Goal: Task Accomplishment & Management: Complete application form

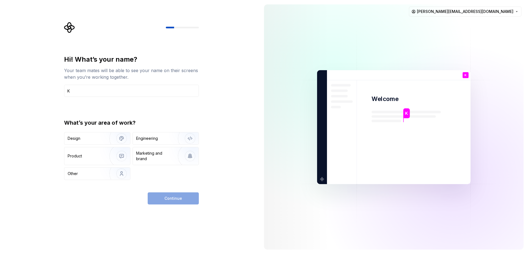
type input "K"
click at [169, 199] on div "Continue" at bounding box center [173, 198] width 51 height 12
click at [143, 138] on div "Engineering" at bounding box center [147, 138] width 22 height 5
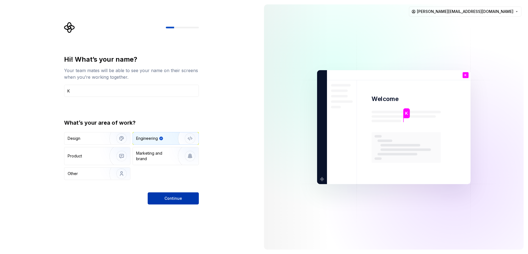
click at [167, 193] on button "Continue" at bounding box center [173, 198] width 51 height 12
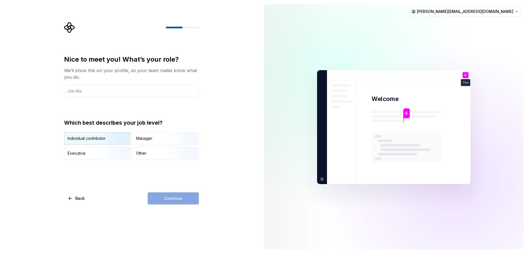
click at [99, 139] on div "Individual contributor" at bounding box center [87, 138] width 38 height 5
click at [174, 201] on div "Continue" at bounding box center [173, 198] width 51 height 12
click at [108, 93] on input "text" at bounding box center [131, 91] width 135 height 12
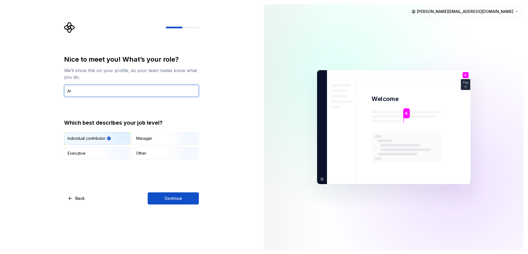
type input "A"
type input "E"
type input "RD"
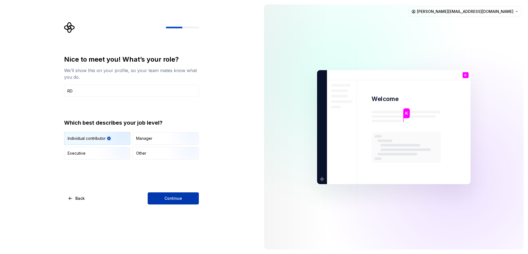
click at [155, 196] on button "Continue" at bounding box center [173, 198] width 51 height 12
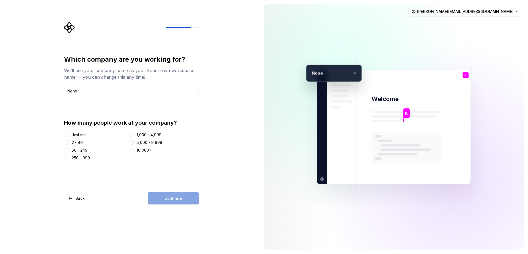
type input "None"
click at [77, 135] on div "Just me" at bounding box center [79, 134] width 14 height 5
click at [69, 135] on button "Just me" at bounding box center [67, 135] width 4 height 4
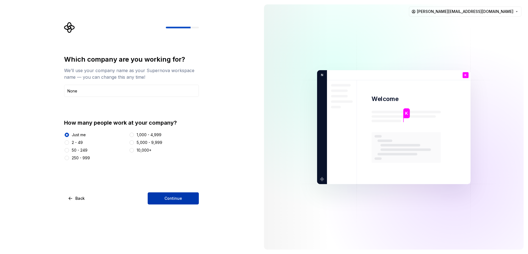
click at [173, 200] on span "Continue" at bounding box center [173, 198] width 18 height 5
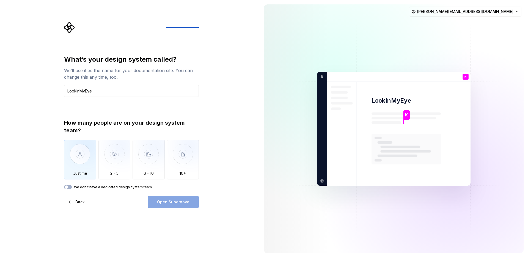
type input "LookInMyEye"
click at [78, 160] on img "button" at bounding box center [80, 158] width 32 height 37
click at [167, 200] on span "Open Supernova" at bounding box center [173, 201] width 32 height 5
